Goal: Transaction & Acquisition: Purchase product/service

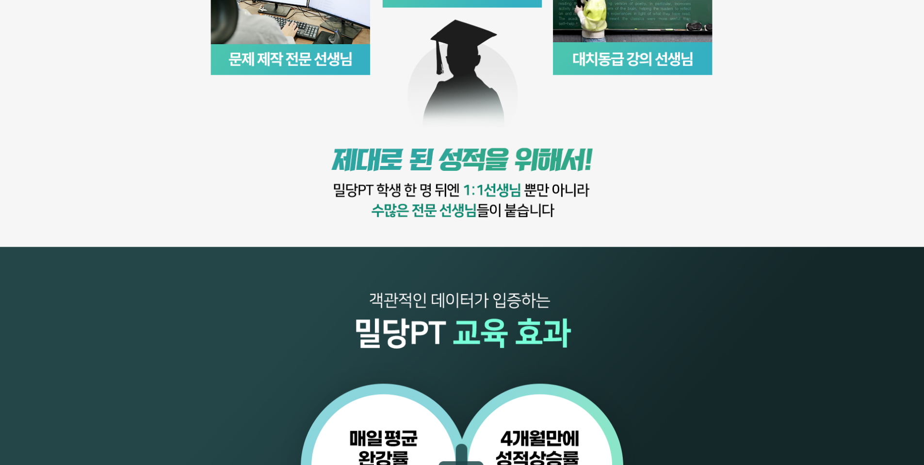
scroll to position [1050, 0]
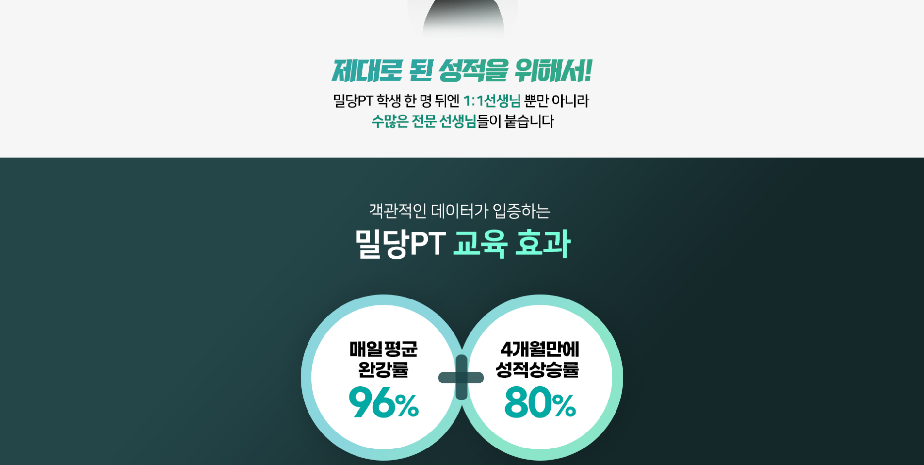
scroll to position [1053, 0]
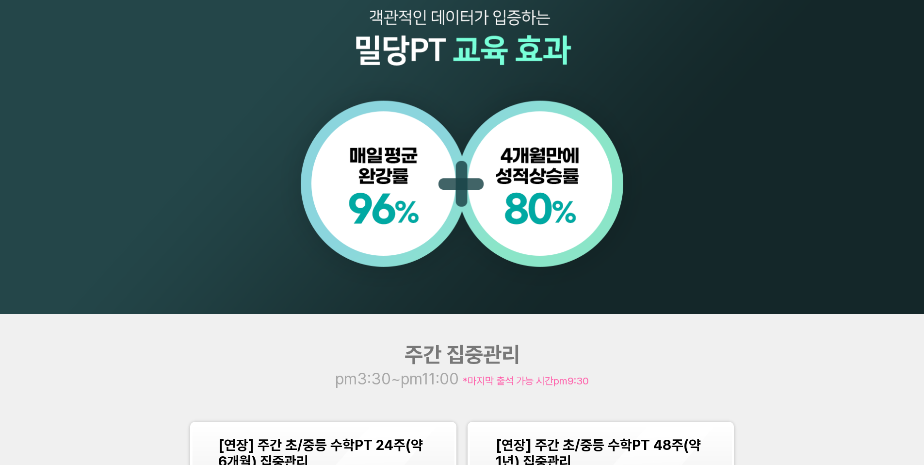
scroll to position [1171, 0]
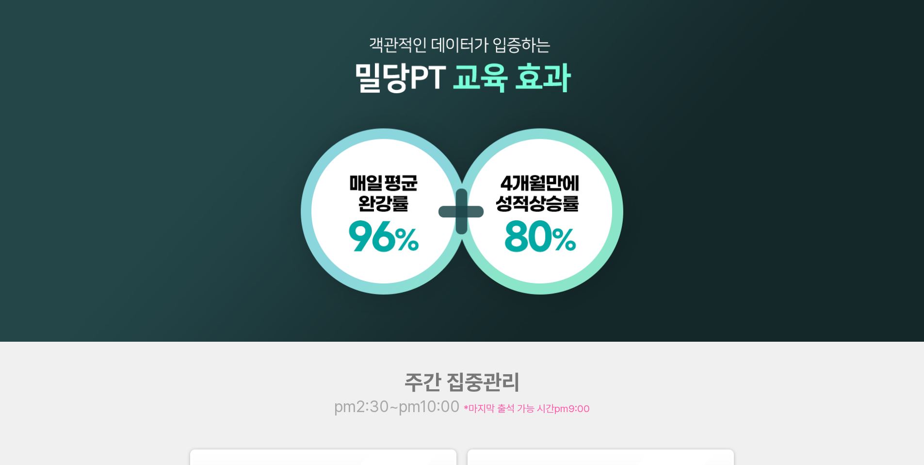
scroll to position [1020, 0]
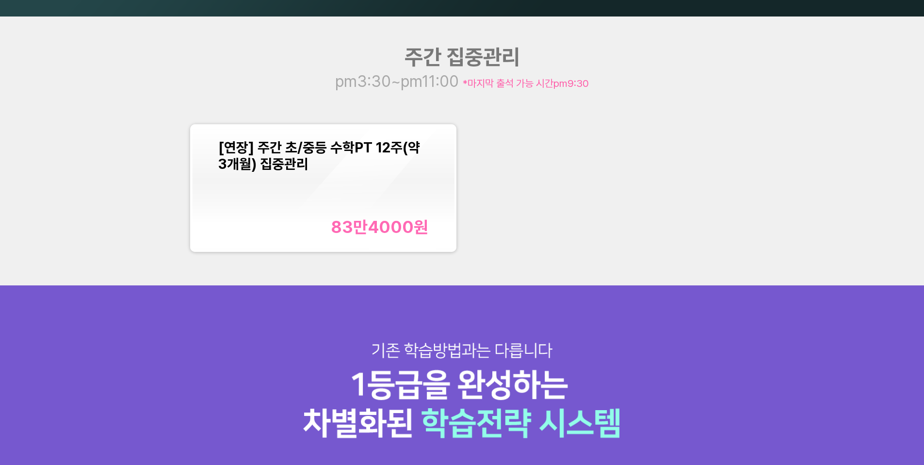
scroll to position [1110, 0]
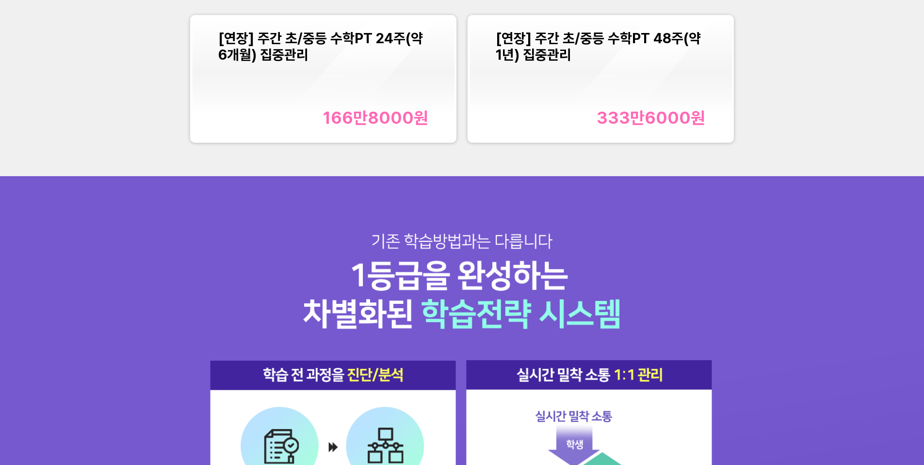
scroll to position [1325, 0]
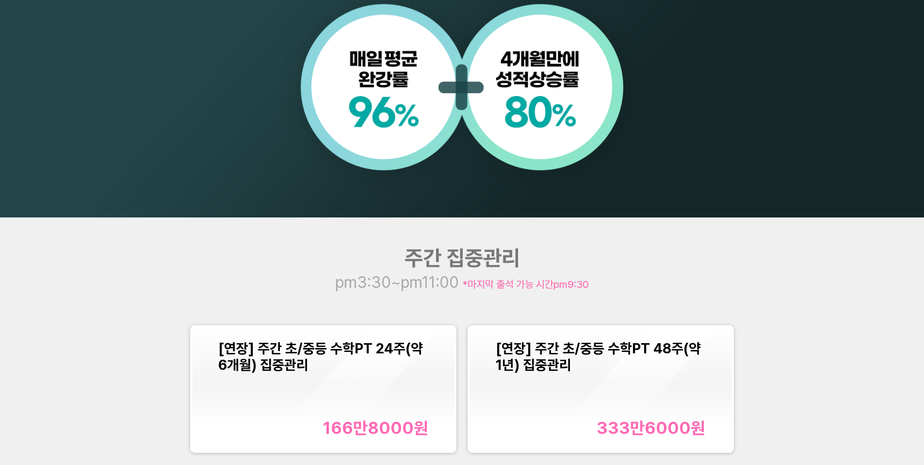
scroll to position [1029, 0]
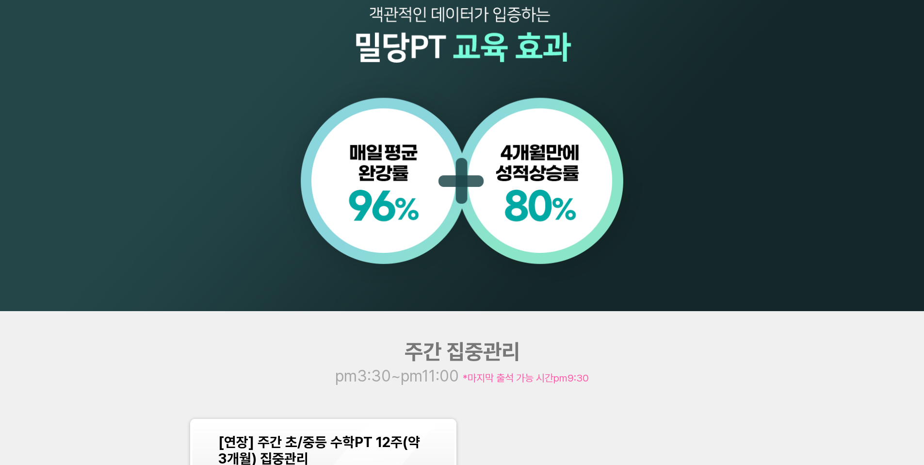
scroll to position [1000, 0]
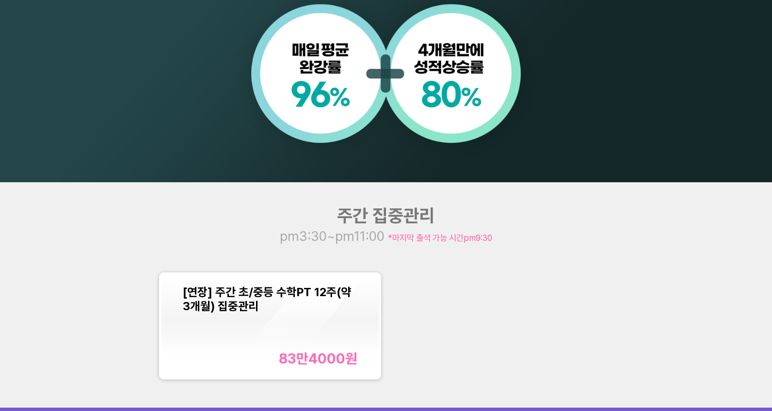
scroll to position [948, 0]
